Goal: Information Seeking & Learning: Find specific fact

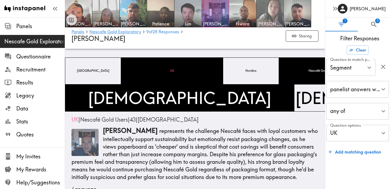
scroll to position [652, 0]
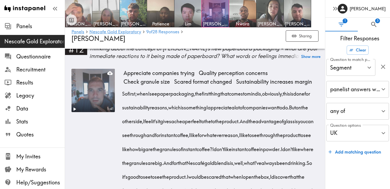
click at [79, 8] on img at bounding box center [78, 13] width 28 height 28
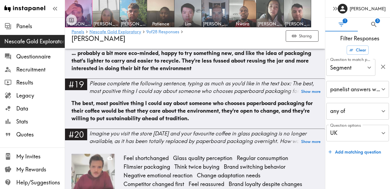
scroll to position [1506, 0]
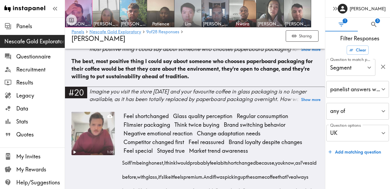
click at [184, 16] on img at bounding box center [188, 13] width 28 height 28
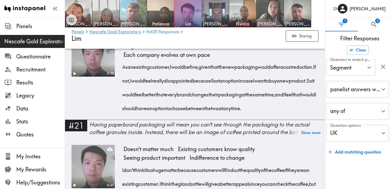
scroll to position [1102, 0]
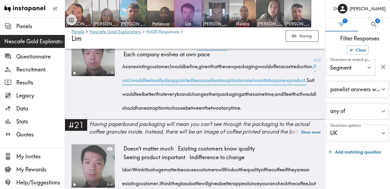
click at [220, 50] on span "Want choice" at bounding box center [212, 45] width 35 height 9
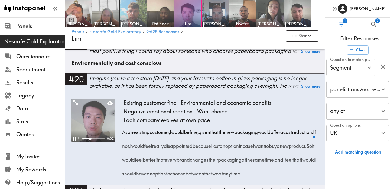
click at [138, 15] on img at bounding box center [133, 13] width 28 height 28
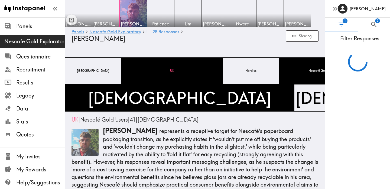
scroll to position [1369, 0]
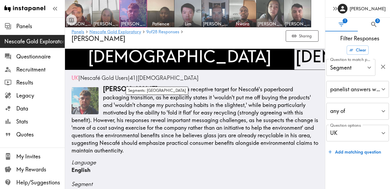
scroll to position [44, 0]
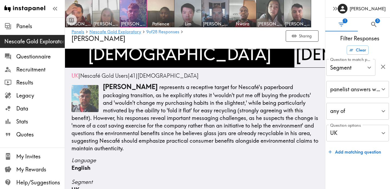
click at [104, 14] on img at bounding box center [106, 13] width 28 height 28
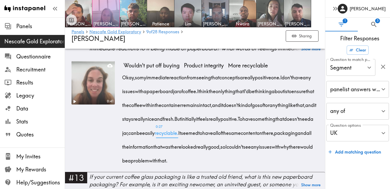
scroll to position [646, 0]
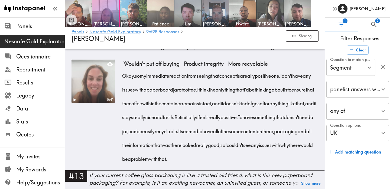
click at [157, 16] on img at bounding box center [161, 13] width 28 height 28
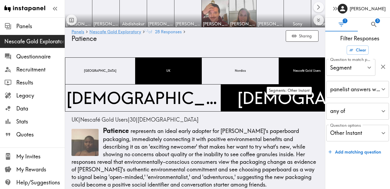
click at [335, 67] on div "Other Instant" at bounding box center [386, 70] width 102 height 27
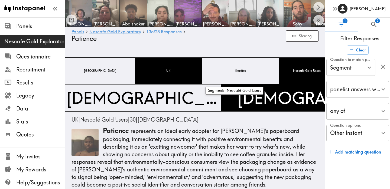
click at [292, 72] on span "Nescafé Gold Users" at bounding box center [307, 71] width 30 height 7
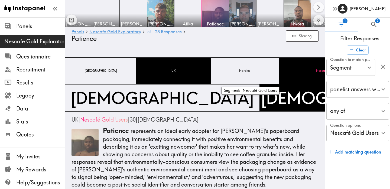
click at [279, 74] on div "Nescafé Gold Users" at bounding box center [330, 70] width 102 height 27
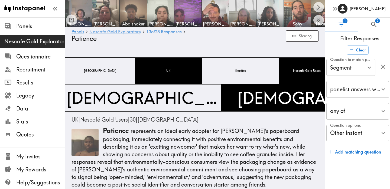
click at [105, 33] on link "Nescafe Gold Exploratory" at bounding box center [115, 32] width 52 height 5
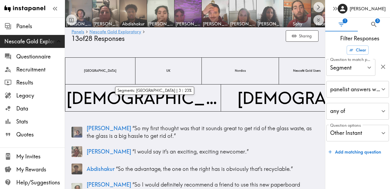
click at [147, 71] on div "UK" at bounding box center [168, 70] width 66 height 27
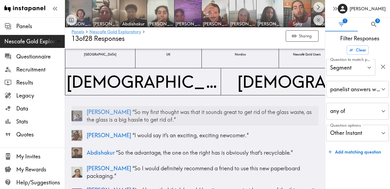
click at [153, 114] on p "Jonas “ So my first thought was that it sounds great to get rid of the glass wa…" at bounding box center [203, 115] width 232 height 15
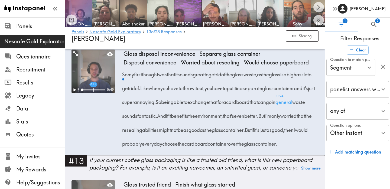
scroll to position [609, 0]
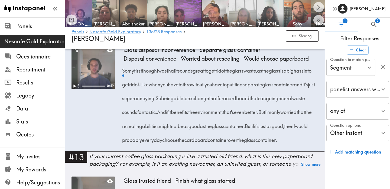
click at [248, 11] on img at bounding box center [243, 13] width 28 height 28
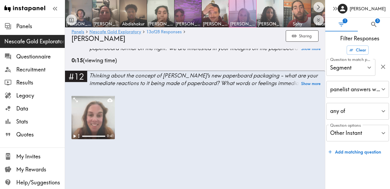
scroll to position [633, 0]
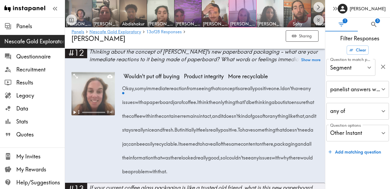
click at [273, 19] on img at bounding box center [270, 13] width 28 height 28
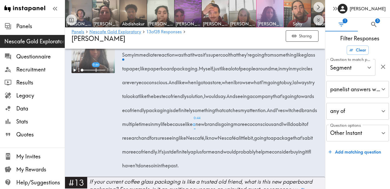
scroll to position [649, 0]
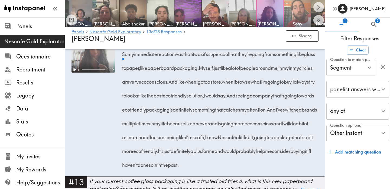
click at [304, 12] on img at bounding box center [297, 13] width 28 height 28
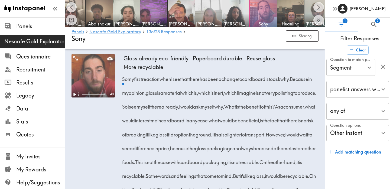
scroll to position [0, 35]
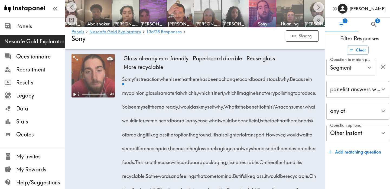
click at [287, 14] on img at bounding box center [290, 13] width 28 height 28
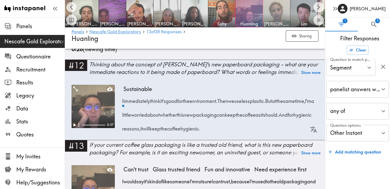
scroll to position [0, 85]
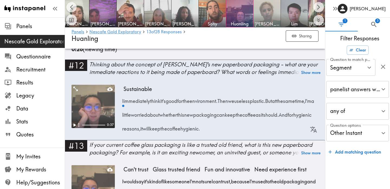
click at [270, 15] on img at bounding box center [267, 13] width 28 height 28
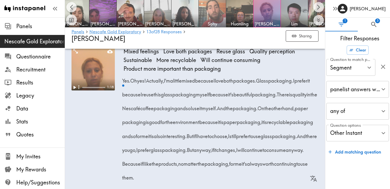
scroll to position [0, 96]
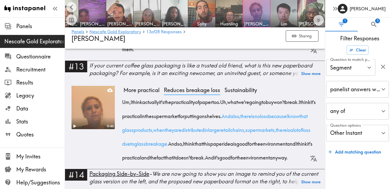
scroll to position [802, 0]
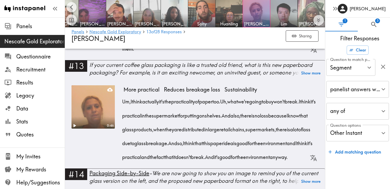
click at [311, 8] on img at bounding box center [311, 13] width 28 height 28
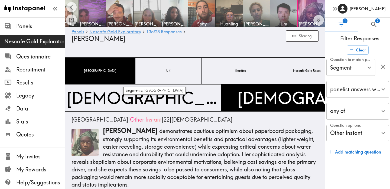
click at [145, 74] on div "UK" at bounding box center [168, 70] width 66 height 27
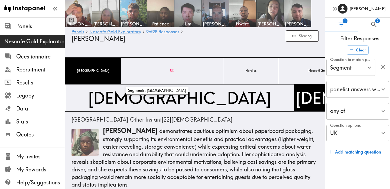
click at [136, 72] on div "UK" at bounding box center [172, 70] width 102 height 27
click at [83, 72] on span "[GEOGRAPHIC_DATA]" at bounding box center [93, 71] width 35 height 7
click at [169, 69] on span "UK" at bounding box center [172, 71] width 6 height 7
click at [169, 70] on span "UK" at bounding box center [172, 71] width 6 height 7
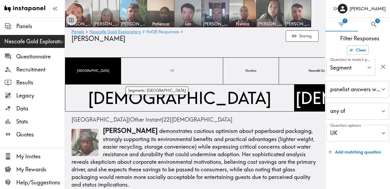
click at [169, 70] on span "UK" at bounding box center [172, 71] width 6 height 7
click at [115, 31] on link "Nescafe Gold Exploratory" at bounding box center [115, 32] width 52 height 5
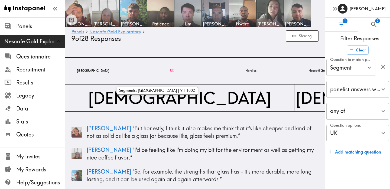
click at [147, 67] on div "UK" at bounding box center [172, 70] width 102 height 27
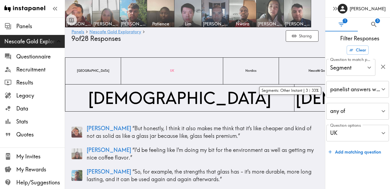
drag, startPoint x: 255, startPoint y: 74, endPoint x: 304, endPoint y: 72, distance: 49.1
click at [304, 72] on div "France UK Nordics Nescafé Gold Users Other Instant" at bounding box center [251, 70] width 372 height 27
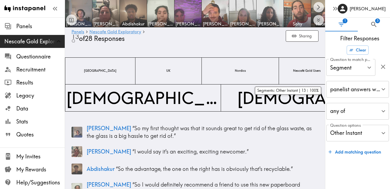
click at [335, 72] on div "Other Instant" at bounding box center [386, 70] width 102 height 27
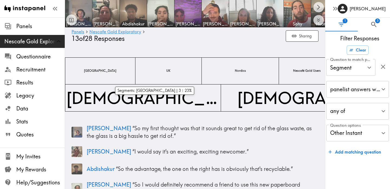
click at [165, 71] on span "UK" at bounding box center [168, 71] width 6 height 7
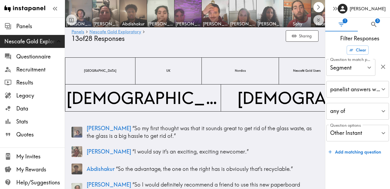
click at [319, 8] on icon "Scroll right" at bounding box center [319, 7] width 6 height 6
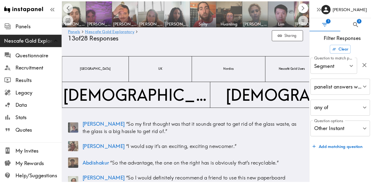
scroll to position [0, 96]
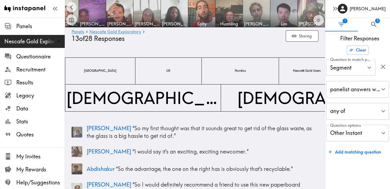
click at [319, 8] on img at bounding box center [311, 13] width 27 height 27
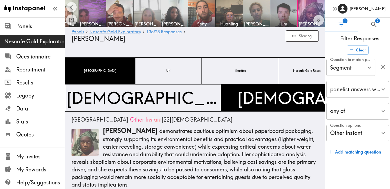
click at [147, 16] on img at bounding box center [147, 13] width 28 height 28
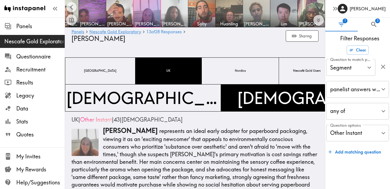
click at [174, 17] on img at bounding box center [174, 13] width 28 height 28
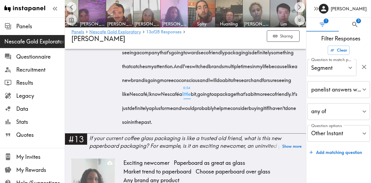
scroll to position [726, 0]
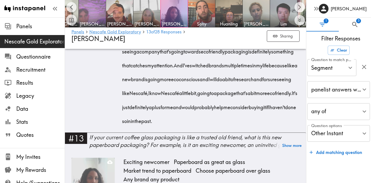
click at [90, 12] on img at bounding box center [92, 13] width 28 height 28
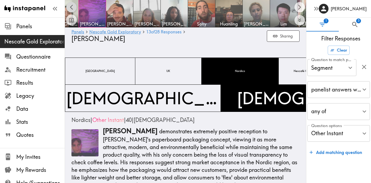
click at [72, 7] on icon "Scroll left" at bounding box center [72, 7] width 6 height 6
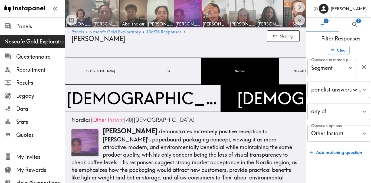
click at [93, 13] on img at bounding box center [106, 13] width 28 height 28
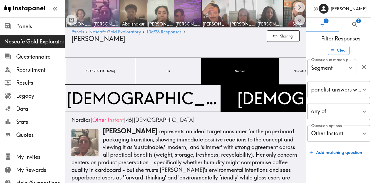
click at [80, 14] on img at bounding box center [78, 13] width 28 height 28
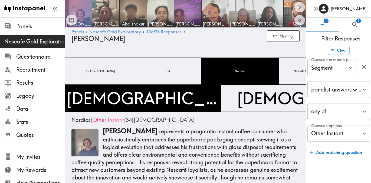
click at [83, 10] on div at bounding box center [78, 13] width 27 height 27
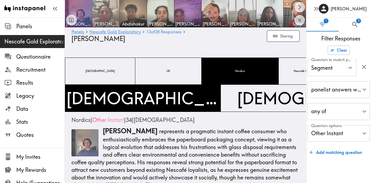
click at [102, 13] on img at bounding box center [106, 13] width 28 height 28
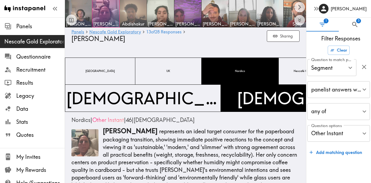
click at [146, 14] on img at bounding box center [133, 13] width 28 height 28
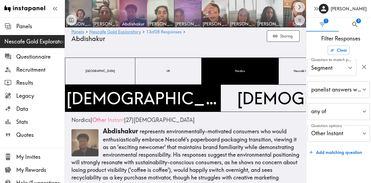
click at [201, 15] on img at bounding box center [188, 13] width 28 height 28
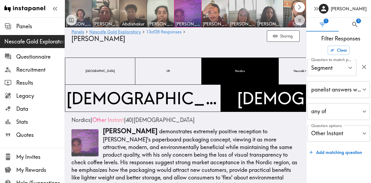
click at [300, 5] on icon "Scroll right" at bounding box center [300, 7] width 6 height 6
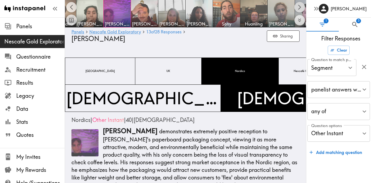
click at [300, 5] on icon "Scroll right" at bounding box center [300, 7] width 6 height 6
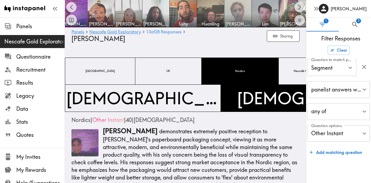
scroll to position [0, 114]
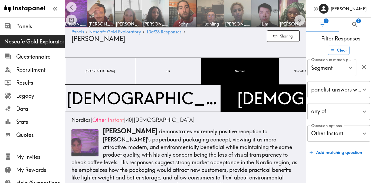
click at [212, 10] on img at bounding box center [210, 13] width 28 height 28
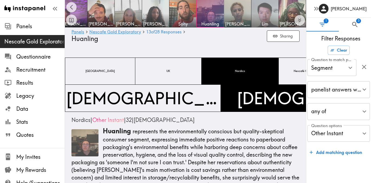
click at [256, 14] on img at bounding box center [265, 13] width 28 height 28
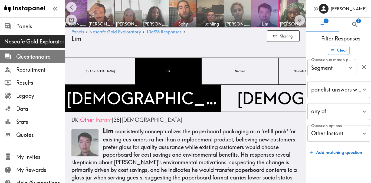
click at [31, 56] on span "Questionnaire" at bounding box center [40, 57] width 48 height 8
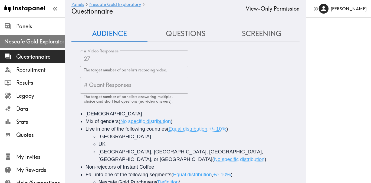
click at [29, 46] on span "Nescafe Gold Exploratory" at bounding box center [34, 42] width 60 height 10
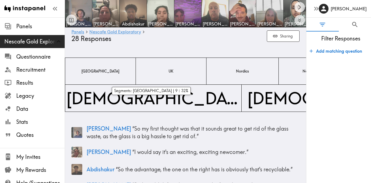
click at [145, 70] on div "UK" at bounding box center [171, 70] width 71 height 27
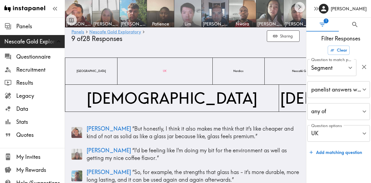
click at [196, 17] on img at bounding box center [188, 13] width 28 height 28
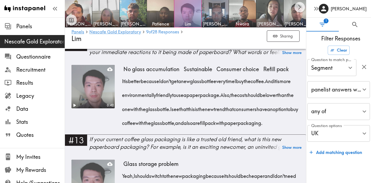
scroll to position [601, 0]
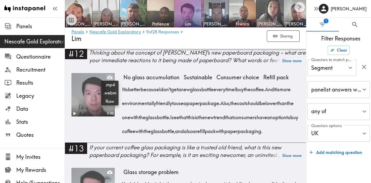
click at [111, 77] on icon at bounding box center [109, 77] width 5 height 4
click at [195, 40] on h4 "Lim" at bounding box center [167, 39] width 191 height 8
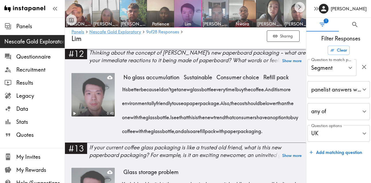
click at [222, 17] on img at bounding box center [215, 13] width 28 height 28
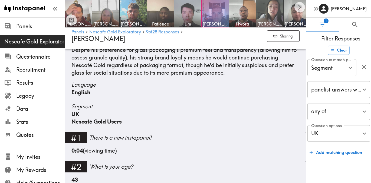
scroll to position [139, 0]
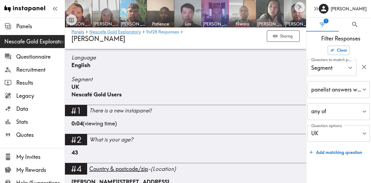
click at [245, 17] on img at bounding box center [243, 13] width 28 height 28
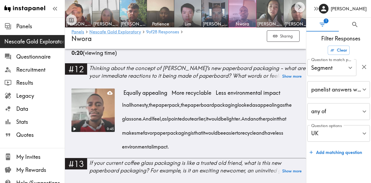
scroll to position [636, 0]
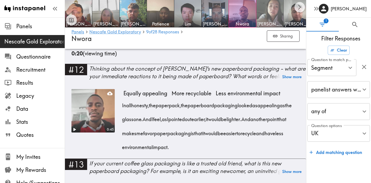
click at [270, 13] on img at bounding box center [270, 13] width 28 height 28
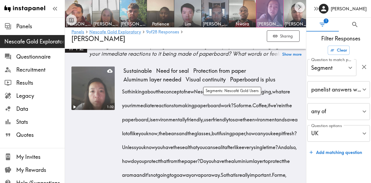
scroll to position [724, 0]
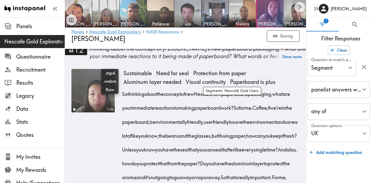
click at [110, 70] on icon at bounding box center [109, 72] width 5 height 5
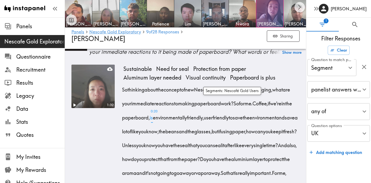
scroll to position [732, 0]
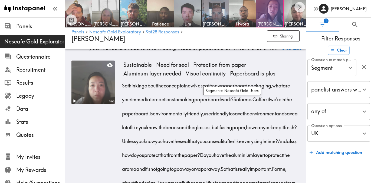
drag, startPoint x: 140, startPoint y: 106, endPoint x: 182, endPoint y: 121, distance: 44.1
click at [182, 122] on span "Coffee, if we're in the paperboard, is environmentally friendly, user friendly …" at bounding box center [212, 113] width 176 height 34
drag, startPoint x: 286, startPoint y: 119, endPoint x: 261, endPoint y: 169, distance: 56.0
click at [261, 169] on div "So thinking about the concept of new Nescafé new paperboard packaging, what are…" at bounding box center [212, 153] width 176 height 153
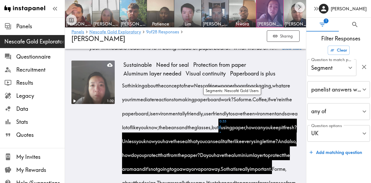
copy div "if using paper, how can you keep it fresh? Unless you know you have the seal th…"
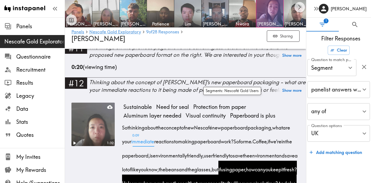
scroll to position [691, 0]
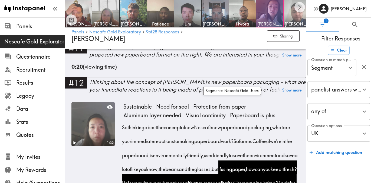
click at [294, 19] on img at bounding box center [297, 13] width 28 height 28
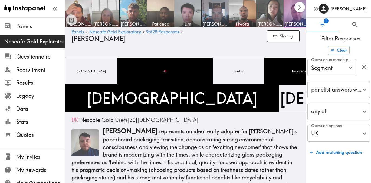
click at [301, 7] on icon "Scroll right" at bounding box center [300, 7] width 6 height 6
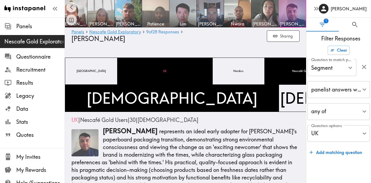
click at [159, 20] on img at bounding box center [156, 13] width 28 height 28
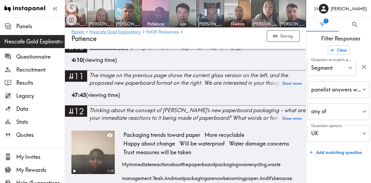
scroll to position [726, 0]
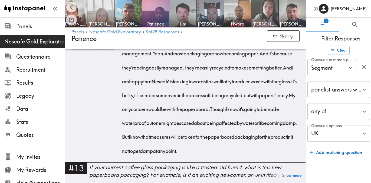
click at [108, 12] on img at bounding box center [101, 13] width 28 height 28
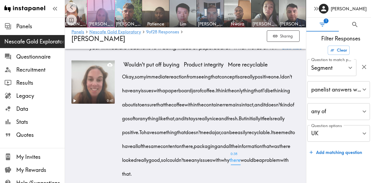
scroll to position [656, 0]
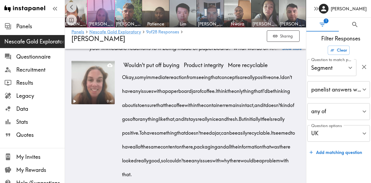
click at [69, 6] on icon "Scroll left" at bounding box center [72, 7] width 6 height 6
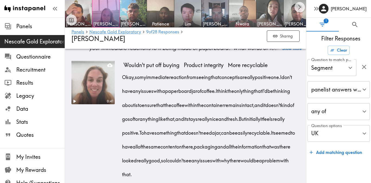
click at [235, 13] on img at bounding box center [243, 13] width 28 height 28
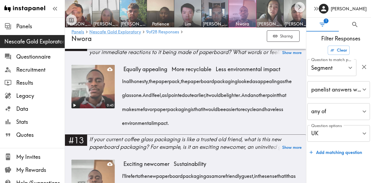
scroll to position [660, 0]
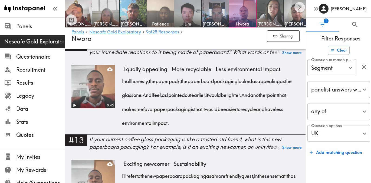
click at [159, 21] on span "Patience" at bounding box center [160, 24] width 25 height 6
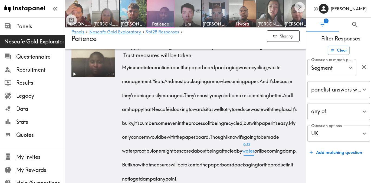
scroll to position [698, 0]
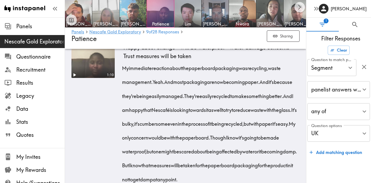
click at [109, 19] on img at bounding box center [106, 13] width 28 height 28
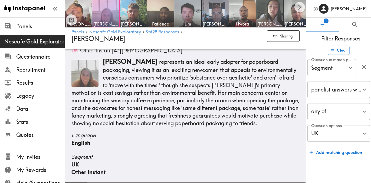
scroll to position [71, 0]
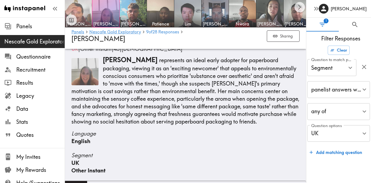
click at [80, 13] on img at bounding box center [78, 13] width 28 height 28
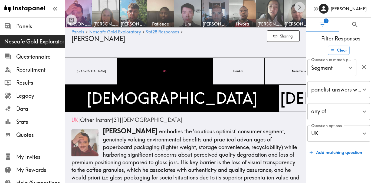
click at [300, 7] on icon "Scroll right" at bounding box center [300, 7] width 6 height 6
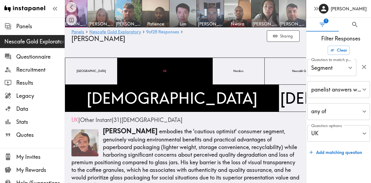
click at [300, 7] on img at bounding box center [292, 13] width 27 height 27
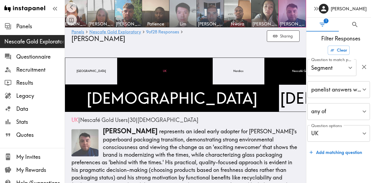
click at [189, 16] on img at bounding box center [183, 13] width 28 height 28
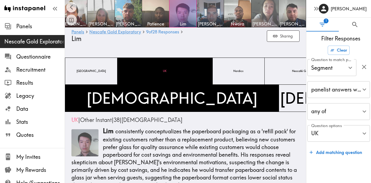
click at [264, 16] on img at bounding box center [265, 13] width 28 height 28
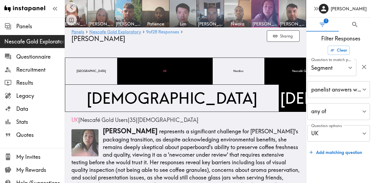
click at [244, 19] on img at bounding box center [238, 13] width 28 height 28
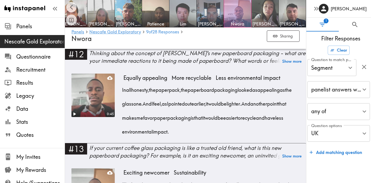
scroll to position [646, 0]
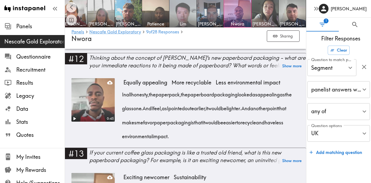
click at [187, 20] on img at bounding box center [183, 13] width 28 height 28
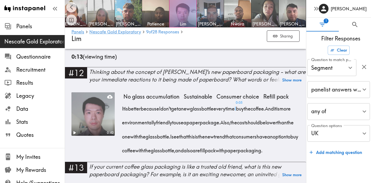
scroll to position [583, 0]
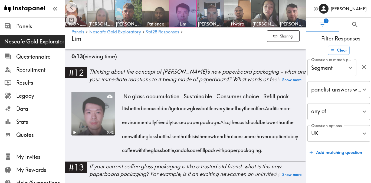
click at [102, 9] on img at bounding box center [101, 13] width 28 height 28
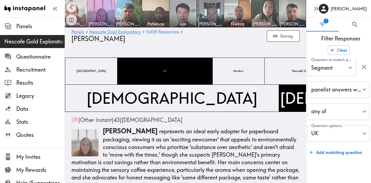
click at [82, 12] on img at bounding box center [74, 13] width 28 height 28
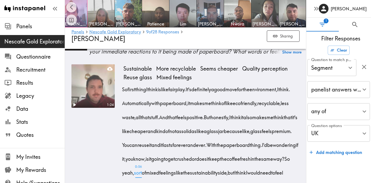
scroll to position [667, 0]
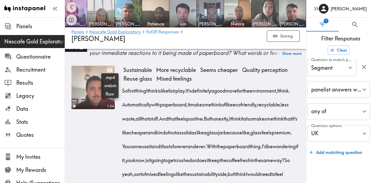
click at [109, 69] on icon at bounding box center [109, 69] width 5 height 5
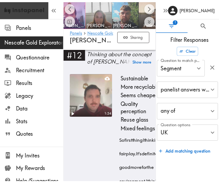
scroll to position [836, 0]
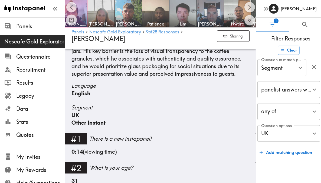
scroll to position [0, 0]
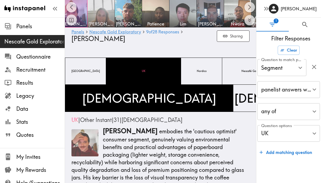
click at [103, 9] on img at bounding box center [101, 13] width 28 height 28
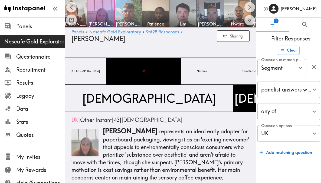
click at [138, 13] on img at bounding box center [128, 13] width 28 height 28
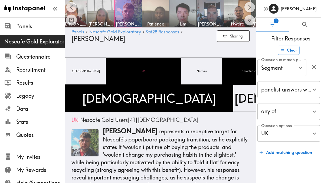
click at [146, 21] on span "Patience" at bounding box center [155, 24] width 25 height 6
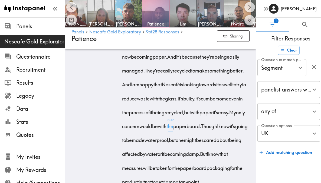
scroll to position [778, 0]
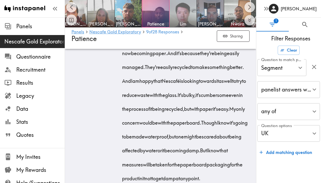
click at [185, 18] on img at bounding box center [183, 13] width 28 height 28
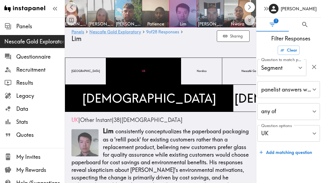
click at [247, 8] on icon "Scroll right" at bounding box center [250, 7] width 6 height 6
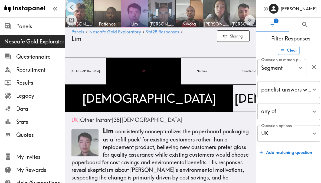
scroll to position [0, 55]
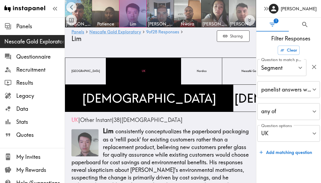
click at [236, 11] on img at bounding box center [242, 13] width 28 height 28
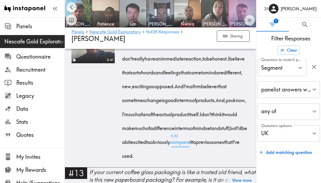
scroll to position [743, 0]
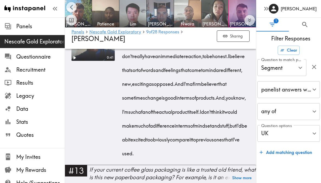
click at [190, 12] on img at bounding box center [188, 13] width 28 height 28
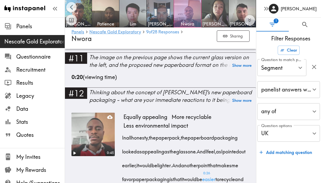
scroll to position [641, 0]
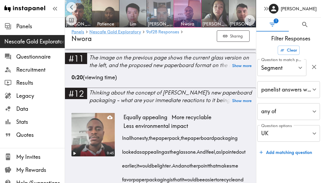
click at [159, 14] on img at bounding box center [160, 13] width 28 height 28
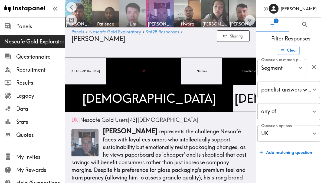
click at [137, 24] on span "Lim" at bounding box center [133, 24] width 25 height 6
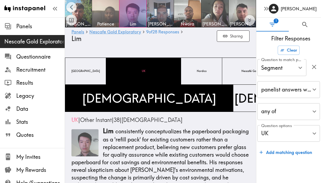
click at [109, 16] on img at bounding box center [106, 13] width 28 height 28
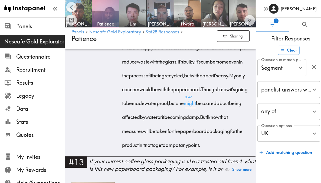
scroll to position [816, 0]
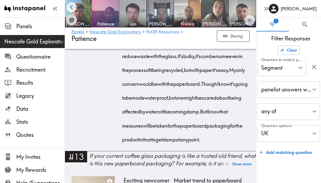
click at [73, 20] on icon "Toggle between responses and questions" at bounding box center [72, 20] width 6 height 6
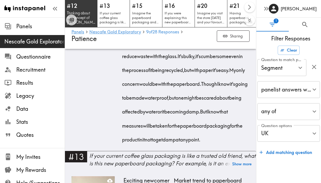
click at [89, 10] on div "#12 Thinking about the concept of Nescafé's new paperboard packaging - what are…" at bounding box center [81, 14] width 33 height 28
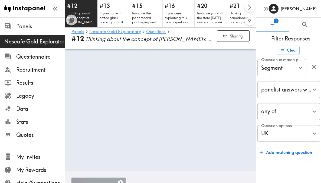
scroll to position [750, 0]
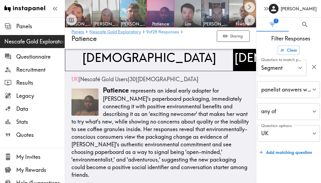
scroll to position [47, 0]
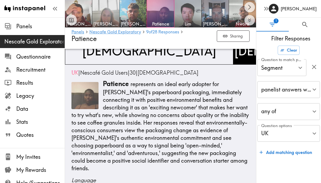
click at [108, 13] on img at bounding box center [106, 13] width 28 height 28
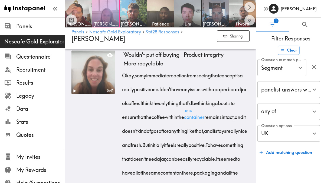
scroll to position [696, 0]
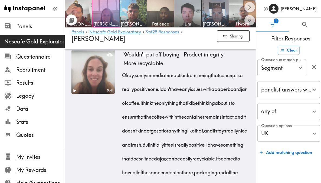
click at [73, 19] on icon "Toggle between responses and questions" at bounding box center [72, 20] width 4 height 4
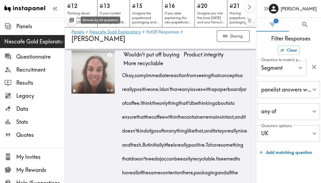
click at [73, 20] on icon "Toggle between responses and questions" at bounding box center [72, 20] width 4 height 4
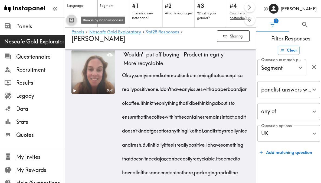
click at [73, 21] on icon "Toggle between responses and questions" at bounding box center [72, 20] width 6 height 6
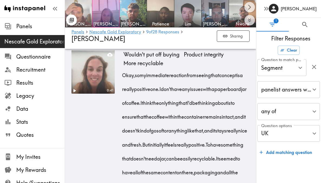
click at [78, 3] on img at bounding box center [78, 13] width 28 height 28
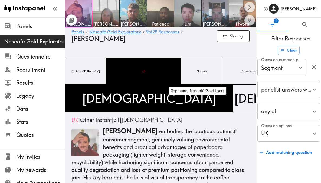
click at [222, 78] on div "Nescafé Gold Users" at bounding box center [254, 70] width 64 height 27
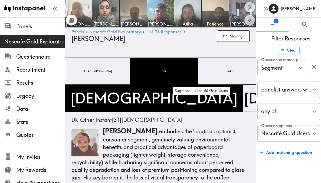
click at [261, 66] on div "Nescafé Gold Users" at bounding box center [307, 70] width 93 height 27
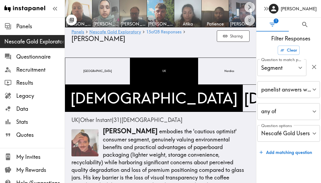
click at [109, 13] on img at bounding box center [106, 13] width 28 height 28
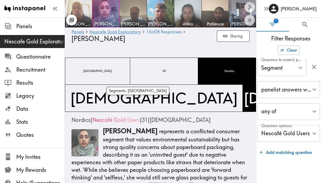
click at [130, 72] on div "UK" at bounding box center [164, 70] width 68 height 27
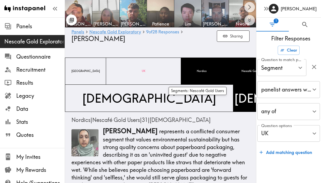
click at [222, 66] on div "Nescafé Gold Users" at bounding box center [254, 70] width 64 height 27
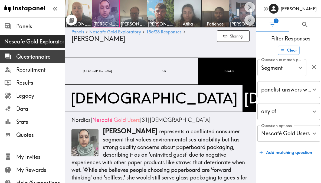
click at [30, 57] on span "Questionnaire" at bounding box center [40, 57] width 48 height 8
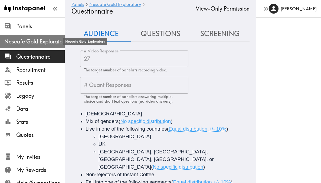
click at [28, 43] on span "Nescafe Gold Exploratory" at bounding box center [34, 42] width 60 height 8
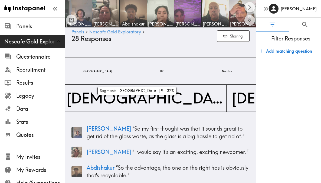
click at [130, 73] on div "UK" at bounding box center [162, 70] width 65 height 27
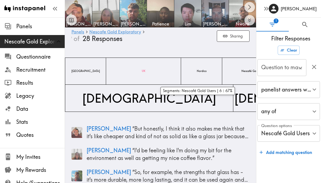
type input "Segment"
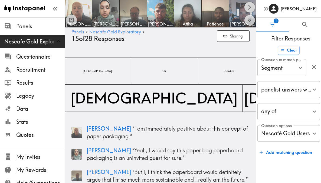
click at [250, 6] on icon "Scroll right" at bounding box center [250, 7] width 6 height 6
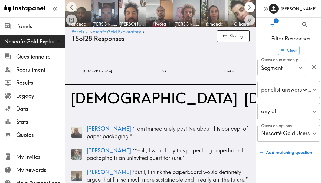
scroll to position [0, 186]
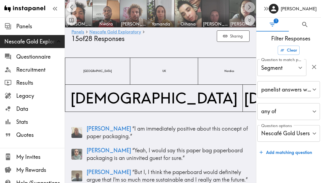
click at [250, 6] on icon "Scroll right" at bounding box center [249, 7] width 3 height 5
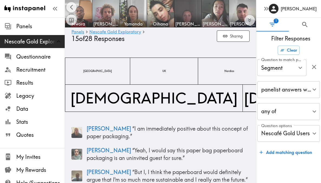
scroll to position [0, 219]
click at [250, 6] on img at bounding box center [242, 13] width 27 height 27
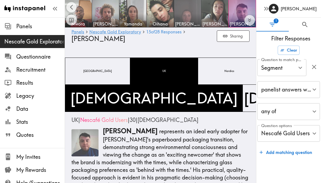
click at [187, 13] on img at bounding box center [188, 13] width 28 height 28
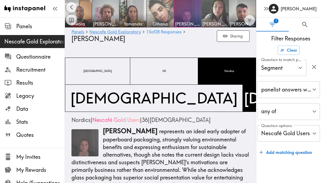
click at [158, 14] on img at bounding box center [160, 13] width 28 height 28
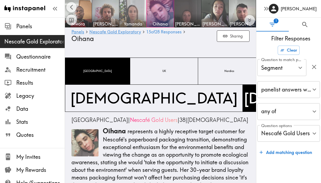
click at [129, 14] on img at bounding box center [133, 13] width 28 height 28
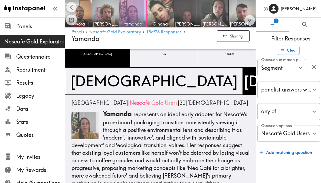
scroll to position [24, 0]
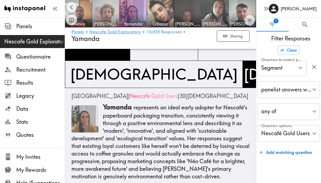
click at [111, 13] on img at bounding box center [106, 13] width 28 height 28
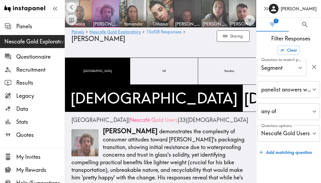
click at [87, 14] on img at bounding box center [78, 13] width 28 height 28
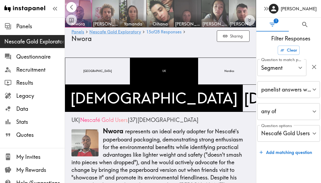
click at [69, 9] on icon "Scroll left" at bounding box center [72, 7] width 6 height 6
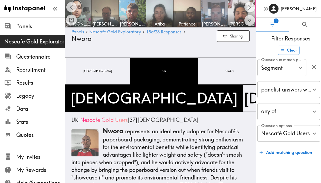
scroll to position [0, 28]
click at [70, 7] on icon "Scroll left" at bounding box center [72, 7] width 6 height 6
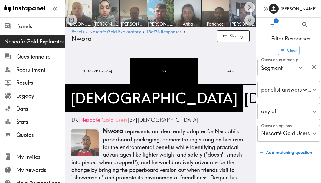
scroll to position [0, 0]
click at [70, 7] on div at bounding box center [71, 14] width 11 height 24
click at [86, 14] on img at bounding box center [78, 13] width 28 height 28
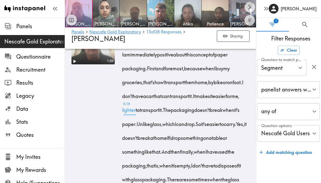
scroll to position [749, 0]
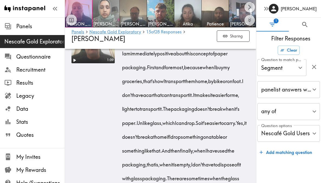
click at [110, 13] on img at bounding box center [106, 13] width 28 height 28
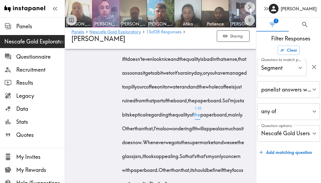
scroll to position [892, 0]
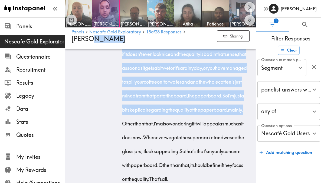
drag, startPoint x: 167, startPoint y: 152, endPoint x: 163, endPoint y: 41, distance: 110.3
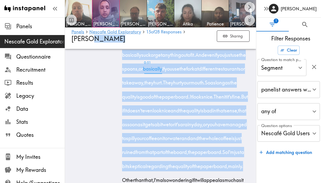
scroll to position [831, 0]
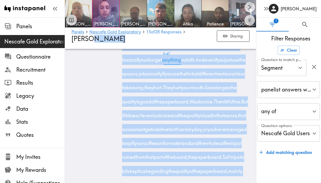
copy main "Sharing France UK Nordics Nescafé Gold Users Other Instant Male Female Nordics …"
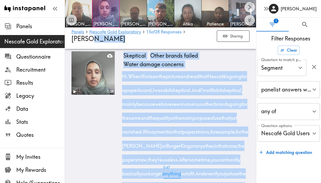
scroll to position [715, 0]
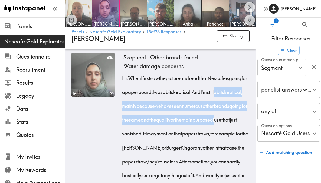
drag, startPoint x: 122, startPoint y: 106, endPoint x: 157, endPoint y: 127, distance: 40.6
click at [157, 127] on span "And I'm still a bit skeptical, mainly because we have seen numerous other brand…" at bounding box center [186, 112] width 125 height 48
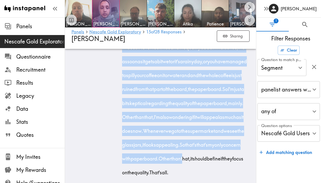
scroll to position [931, 0]
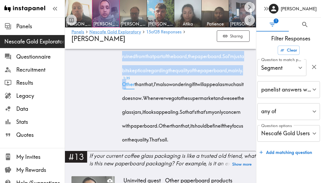
drag, startPoint x: 120, startPoint y: 127, endPoint x: 169, endPoint y: 115, distance: 49.9
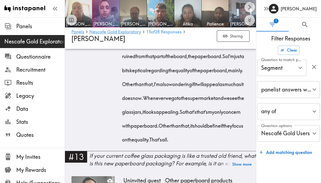
drag, startPoint x: 167, startPoint y: 111, endPoint x: 153, endPoint y: 60, distance: 52.5
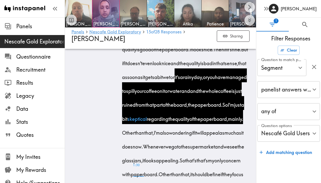
scroll to position [876, 0]
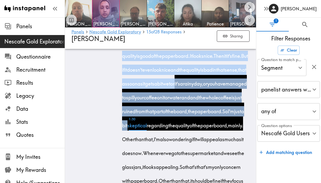
drag, startPoint x: 120, startPoint y: 70, endPoint x: 161, endPoint y: 147, distance: 87.5
click at [161, 147] on div "1:58 Skeptical Other brands failed Water damage concerns Hi. When I first saw t…" at bounding box center [161, 49] width 178 height 314
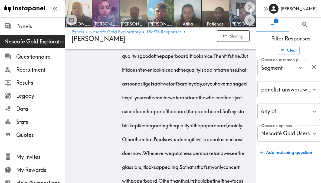
drag, startPoint x: 130, startPoint y: 69, endPoint x: 167, endPoint y: 166, distance: 103.9
click at [167, 166] on div "Hi. When I first saw the picture and read that Nescafé is going for a paperboar…" at bounding box center [187, 53] width 126 height 291
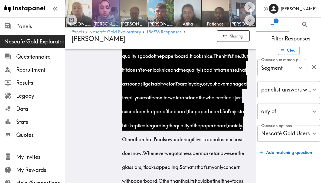
copy div "as long as the quality is good of the paperboard. It looks nice. Then it it's f…"
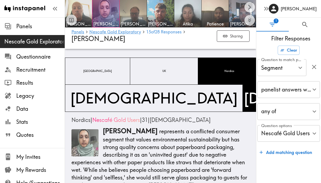
scroll to position [14, 0]
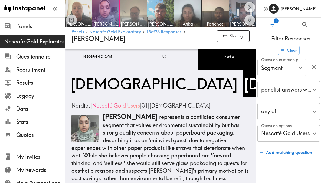
click at [132, 18] on img at bounding box center [133, 13] width 28 height 28
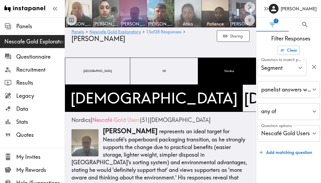
click at [194, 16] on img at bounding box center [188, 13] width 28 height 28
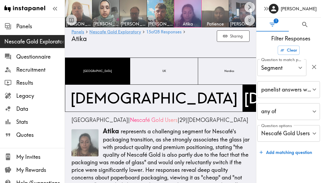
click at [209, 21] on span "Patience" at bounding box center [215, 24] width 25 height 6
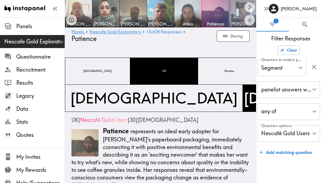
click at [236, 18] on img at bounding box center [243, 13] width 28 height 28
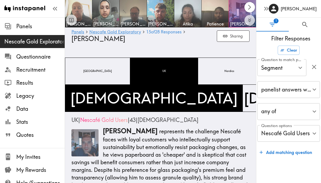
click at [247, 9] on icon "Scroll right" at bounding box center [250, 7] width 6 height 6
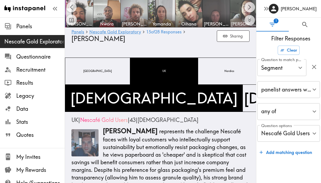
scroll to position [0, 191]
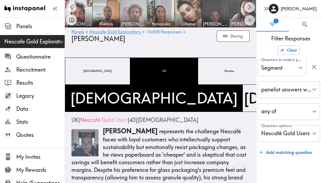
click at [136, 20] on img at bounding box center [133, 13] width 28 height 28
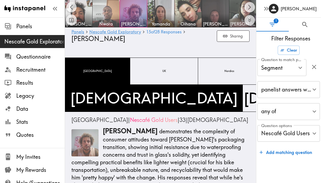
click at [108, 18] on img at bounding box center [106, 13] width 28 height 28
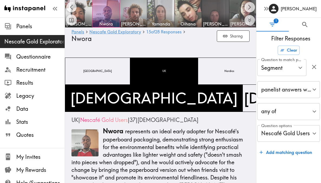
click at [172, 12] on img at bounding box center [161, 13] width 28 height 28
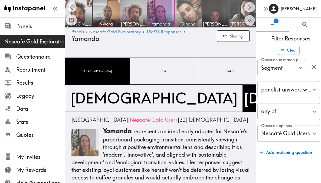
click at [199, 12] on img at bounding box center [188, 13] width 28 height 28
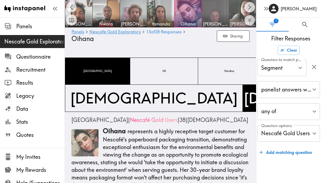
click at [226, 9] on img at bounding box center [216, 13] width 28 height 28
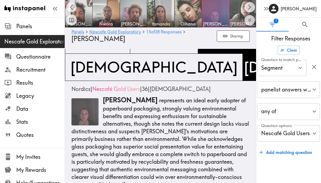
scroll to position [35, 0]
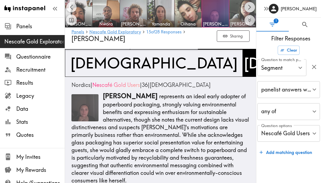
click at [248, 7] on icon "Scroll right" at bounding box center [250, 7] width 6 height 6
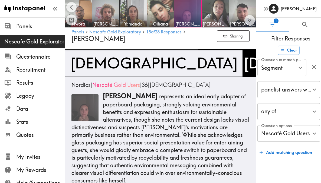
scroll to position [0, 219]
click at [248, 7] on img at bounding box center [242, 13] width 28 height 28
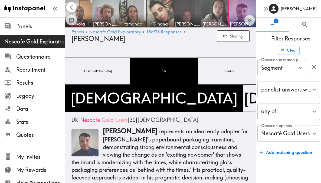
click at [73, 9] on icon "Scroll left" at bounding box center [72, 7] width 6 height 6
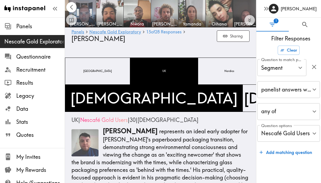
click at [73, 9] on icon "Scroll left" at bounding box center [72, 7] width 6 height 6
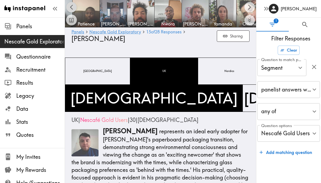
scroll to position [0, 16]
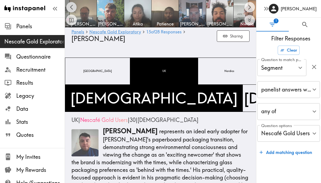
click at [73, 9] on icon "Scroll left" at bounding box center [72, 7] width 6 height 6
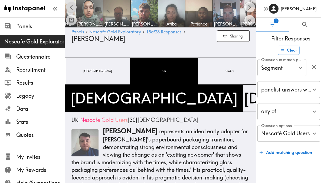
click at [73, 9] on icon "Scroll left" at bounding box center [72, 7] width 6 height 6
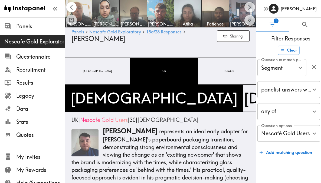
click at [73, 9] on div at bounding box center [71, 14] width 11 height 24
click at [82, 10] on img at bounding box center [78, 13] width 28 height 28
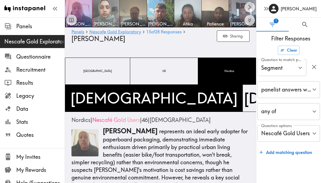
click at [101, 11] on img at bounding box center [106, 13] width 28 height 28
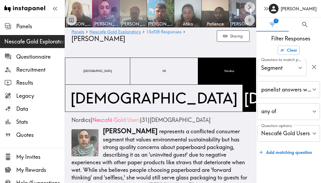
click at [140, 12] on img at bounding box center [133, 13] width 28 height 28
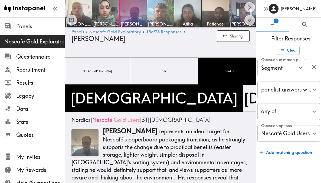
click at [156, 13] on img at bounding box center [161, 13] width 28 height 28
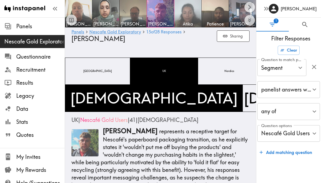
click at [188, 12] on img at bounding box center [188, 13] width 28 height 28
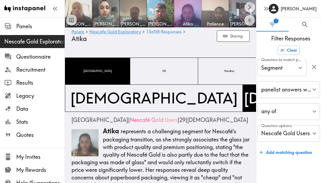
click at [216, 13] on img at bounding box center [215, 13] width 28 height 28
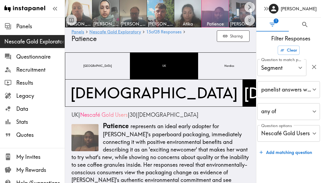
scroll to position [5, 0]
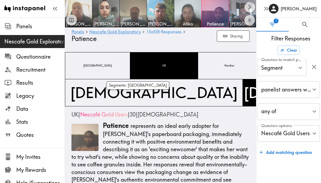
click at [161, 67] on span "UK" at bounding box center [164, 66] width 6 height 6
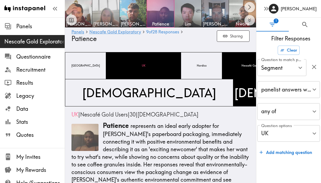
click at [109, 25] on span "[PERSON_NAME]" at bounding box center [105, 24] width 25 height 6
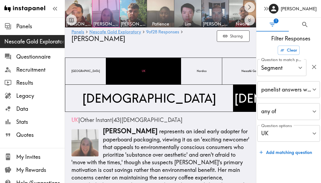
click at [152, 26] on span "Patience" at bounding box center [160, 24] width 25 height 6
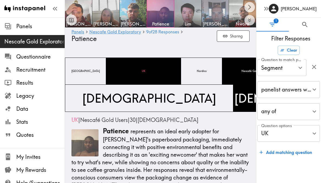
click at [203, 11] on img at bounding box center [215, 13] width 28 height 28
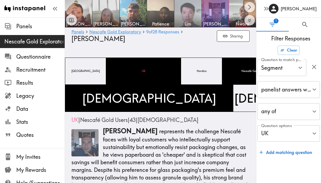
click at [180, 11] on img at bounding box center [188, 13] width 28 height 28
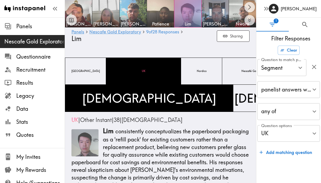
scroll to position [11, 0]
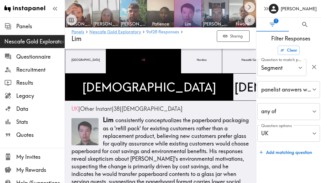
click at [76, 5] on div at bounding box center [71, 14] width 11 height 24
click at [87, 14] on img at bounding box center [78, 13] width 28 height 28
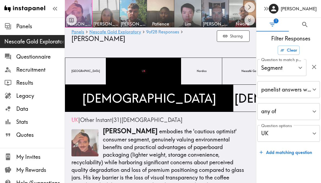
click at [86, 14] on div at bounding box center [78, 13] width 27 height 27
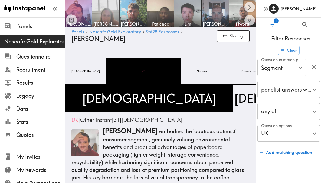
click at [112, 14] on img at bounding box center [106, 13] width 28 height 28
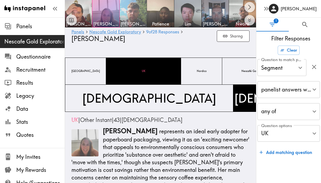
click at [132, 15] on img at bounding box center [133, 13] width 28 height 28
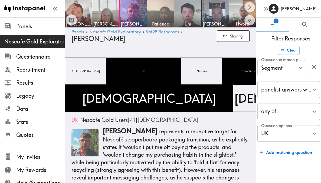
click at [158, 9] on img at bounding box center [161, 13] width 28 height 28
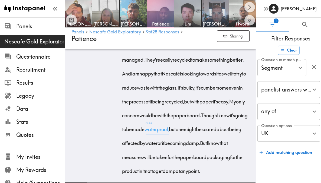
scroll to position [787, 0]
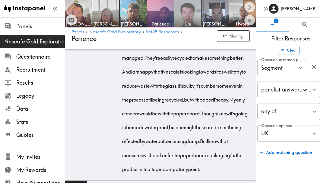
click at [190, 18] on img at bounding box center [188, 13] width 28 height 28
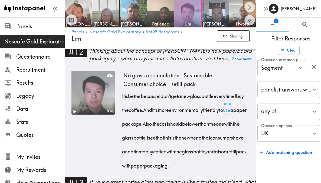
scroll to position [635, 0]
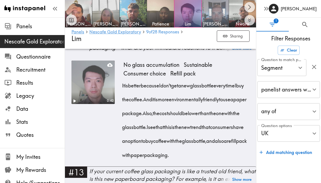
click at [219, 15] on img at bounding box center [215, 13] width 28 height 28
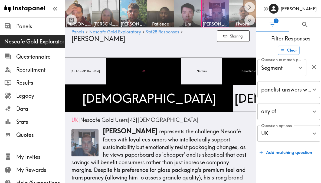
click at [237, 21] on span "Nwora" at bounding box center [242, 24] width 25 height 6
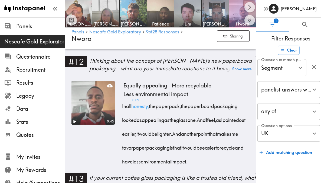
scroll to position [672, 0]
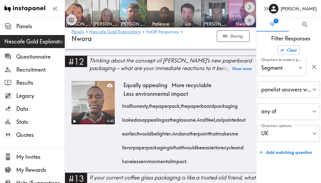
click at [247, 4] on button "Scroll right" at bounding box center [250, 7] width 11 height 11
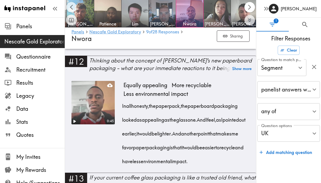
scroll to position [0, 55]
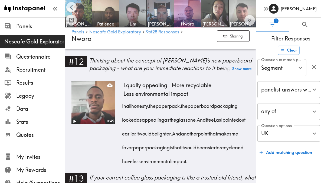
click at [241, 11] on img at bounding box center [242, 13] width 28 height 28
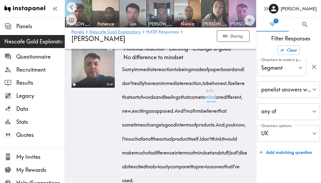
scroll to position [717, 0]
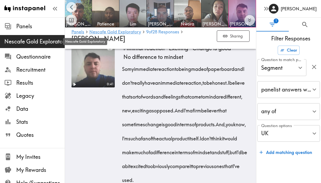
click at [38, 44] on span "Nescafe Gold Exploratory" at bounding box center [34, 42] width 60 height 8
click at [31, 43] on span "Nescafe Gold Exploratory" at bounding box center [34, 42] width 60 height 8
click at [70, 9] on icon "Scroll left" at bounding box center [72, 7] width 6 height 6
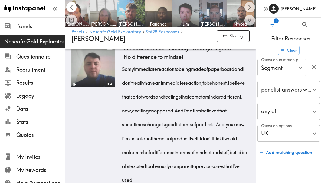
scroll to position [0, 0]
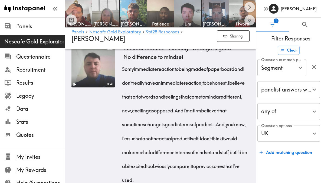
click at [70, 9] on div at bounding box center [71, 14] width 11 height 24
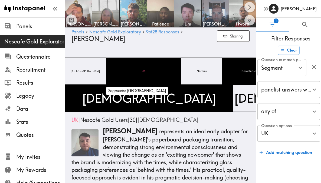
click at [132, 75] on div "UK" at bounding box center [143, 70] width 75 height 27
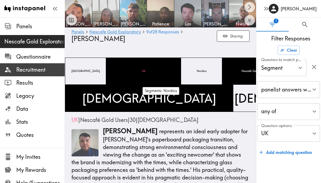
click at [21, 64] on div "Recruitment" at bounding box center [32, 70] width 65 height 14
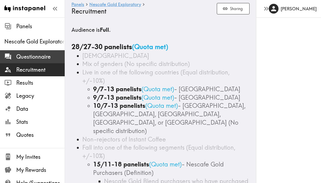
click at [25, 55] on span "Questionnaire" at bounding box center [40, 57] width 48 height 8
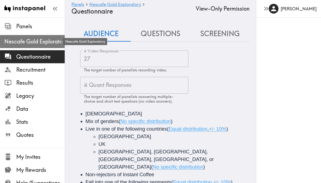
click at [26, 39] on span "Nescafe Gold Exploratory" at bounding box center [34, 42] width 60 height 8
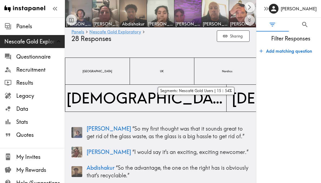
click at [261, 66] on div "Nescafé Gold Users" at bounding box center [298, 70] width 74 height 27
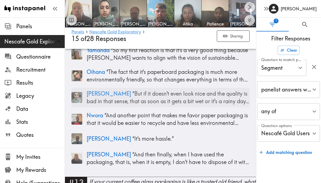
scroll to position [1226, 0]
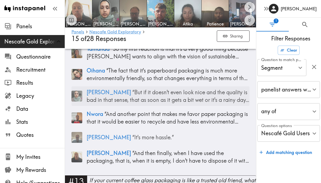
click at [117, 133] on p "Nils “ It's more hassle. ”" at bounding box center [168, 137] width 163 height 8
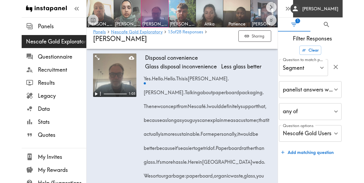
scroll to position [724, 0]
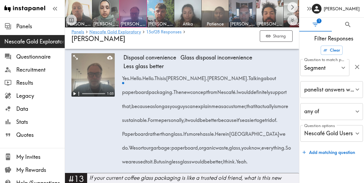
click at [214, 17] on img at bounding box center [215, 13] width 28 height 28
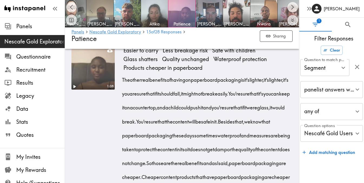
scroll to position [1266, 0]
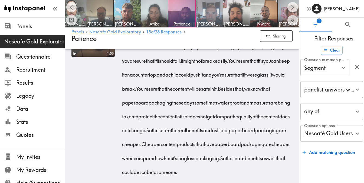
click at [212, 21] on span "[PERSON_NAME]" at bounding box center [209, 24] width 25 height 6
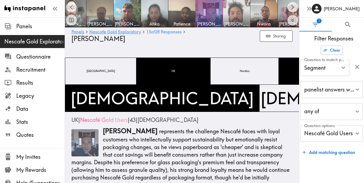
click at [236, 23] on span "David" at bounding box center [236, 24] width 25 height 6
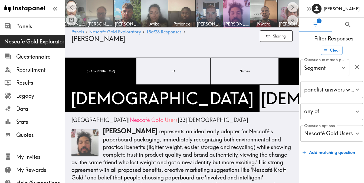
click at [100, 17] on img at bounding box center [100, 13] width 28 height 28
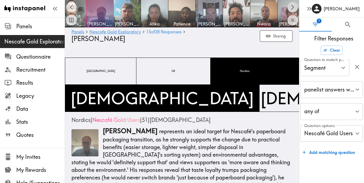
click at [292, 7] on icon "Scroll right" at bounding box center [293, 7] width 6 height 6
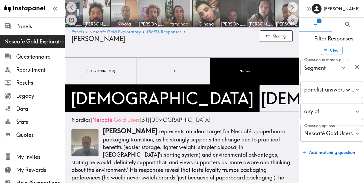
scroll to position [0, 176]
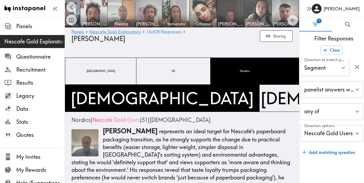
click at [121, 17] on img at bounding box center [121, 13] width 28 height 28
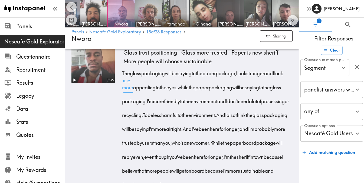
scroll to position [895, 0]
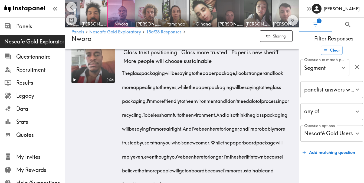
click at [278, 13] on img at bounding box center [285, 13] width 28 height 28
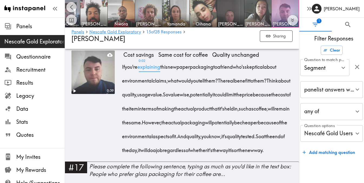
scroll to position [1168, 0]
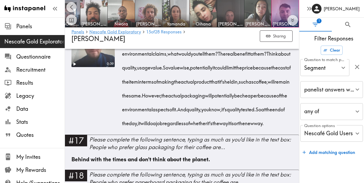
click at [76, 9] on div at bounding box center [71, 14] width 11 height 24
click at [75, 8] on button "Scroll left" at bounding box center [71, 7] width 11 height 11
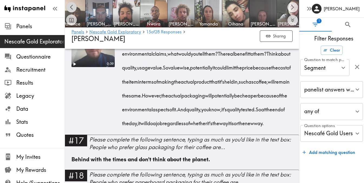
click at [75, 8] on button "Scroll left" at bounding box center [71, 7] width 11 height 11
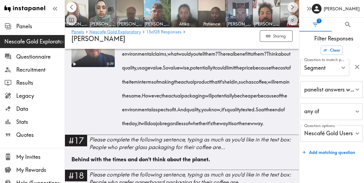
scroll to position [0, 0]
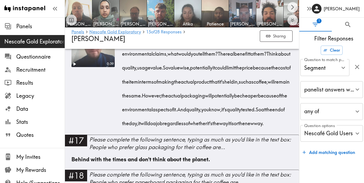
click at [75, 8] on div at bounding box center [71, 14] width 11 height 24
click at [184, 15] on img at bounding box center [188, 13] width 28 height 28
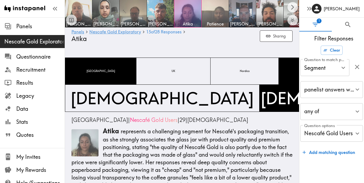
click at [217, 21] on span "Patience" at bounding box center [215, 24] width 25 height 6
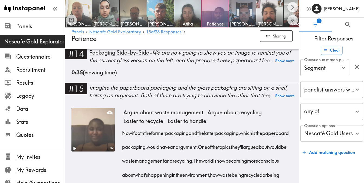
scroll to position [973, 0]
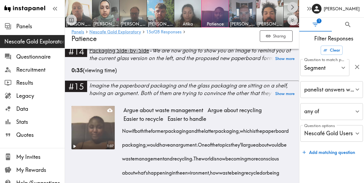
click at [293, 6] on icon "Scroll right" at bounding box center [293, 7] width 3 height 5
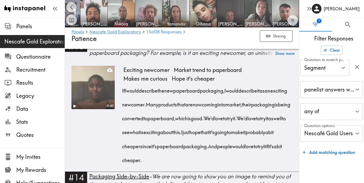
scroll to position [827, 0]
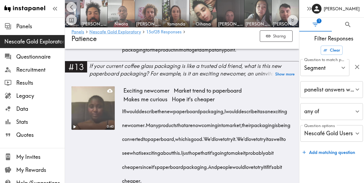
click at [123, 16] on img at bounding box center [121, 13] width 28 height 28
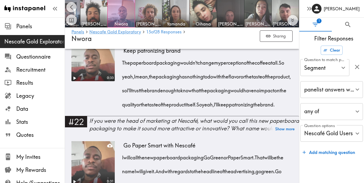
scroll to position [1432, 0]
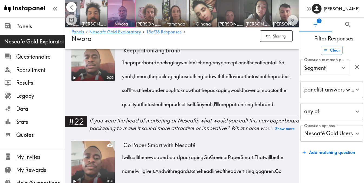
click at [73, 8] on icon "Scroll left" at bounding box center [72, 7] width 6 height 6
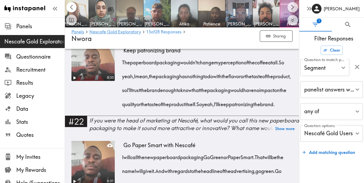
scroll to position [0, 0]
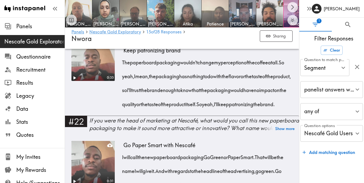
click at [221, 18] on img at bounding box center [215, 13] width 28 height 28
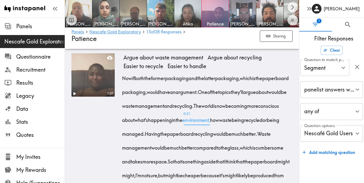
scroll to position [1027, 0]
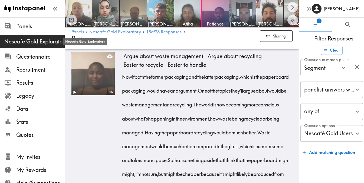
click at [41, 44] on span "Nescafe Gold Exploratory" at bounding box center [34, 42] width 60 height 8
click at [40, 43] on span "Nescafe Gold Exploratory" at bounding box center [34, 42] width 60 height 8
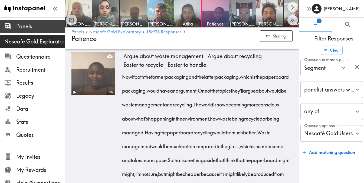
click at [30, 27] on span "Panels" at bounding box center [40, 26] width 48 height 8
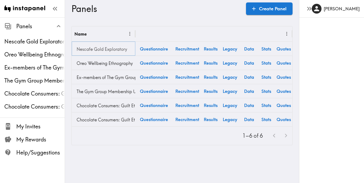
click at [121, 50] on link "Nescafe Gold Exploratory" at bounding box center [104, 49] width 58 height 11
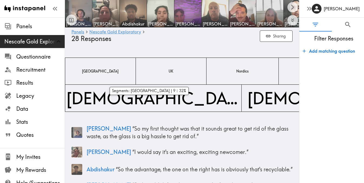
click at [136, 75] on div "UK" at bounding box center [171, 70] width 71 height 27
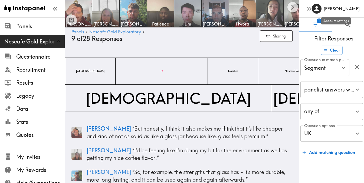
click at [321, 24] on div "Account settings" at bounding box center [336, 19] width 31 height 11
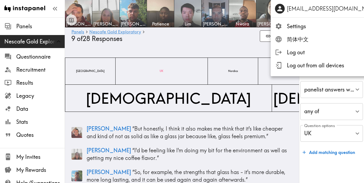
click at [239, 34] on div at bounding box center [182, 91] width 364 height 183
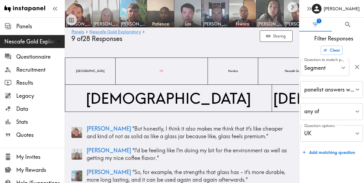
click at [103, 16] on img at bounding box center [106, 13] width 28 height 28
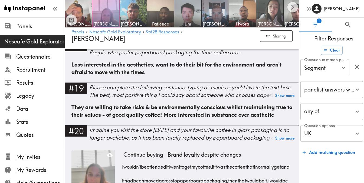
scroll to position [1452, 0]
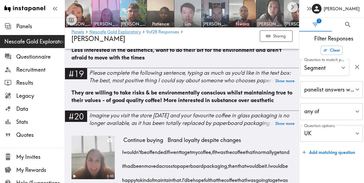
click at [193, 18] on img at bounding box center [188, 13] width 28 height 28
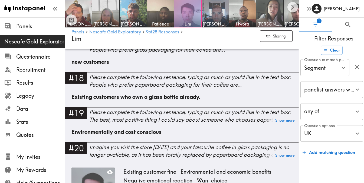
scroll to position [1017, 0]
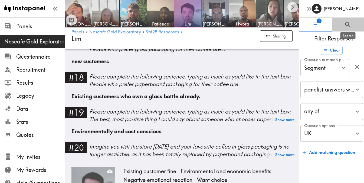
click at [321, 21] on icon "Search" at bounding box center [348, 24] width 7 height 7
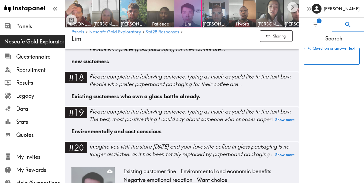
click at [321, 59] on input "Question or answer text" at bounding box center [332, 56] width 56 height 17
type input "light"
click at [321, 59] on input "light" at bounding box center [324, 56] width 40 height 17
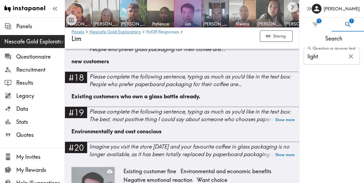
click at [246, 21] on span "Nwora" at bounding box center [242, 24] width 25 height 6
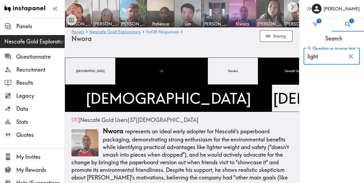
click at [321, 58] on input "light" at bounding box center [324, 56] width 40 height 17
click at [291, 19] on img at bounding box center [297, 13] width 28 height 28
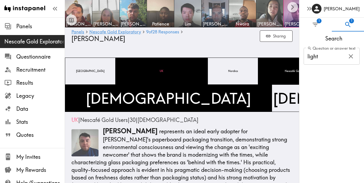
click at [321, 59] on input "light" at bounding box center [324, 56] width 40 height 17
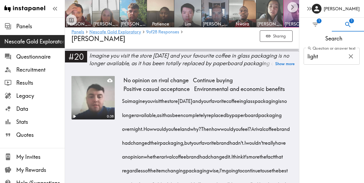
scroll to position [1357, 0]
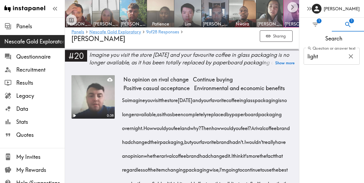
click at [157, 15] on img at bounding box center [161, 13] width 28 height 28
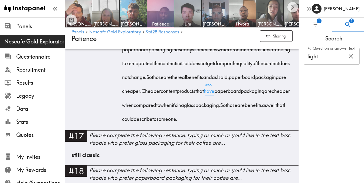
scroll to position [1321, 0]
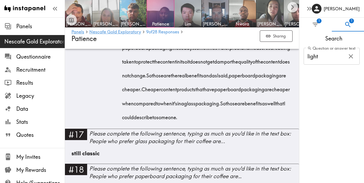
click at [106, 14] on img at bounding box center [106, 13] width 28 height 28
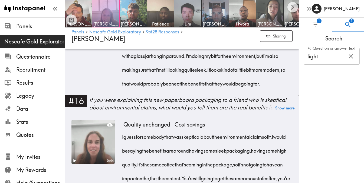
scroll to position [1179, 0]
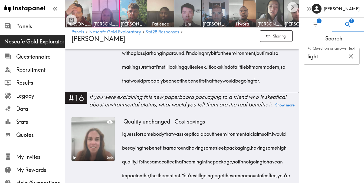
click at [77, 11] on div at bounding box center [71, 14] width 11 height 24
click at [80, 11] on img at bounding box center [78, 13] width 28 height 28
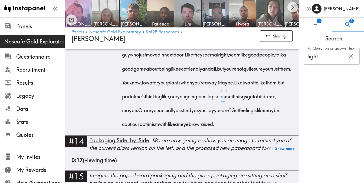
scroll to position [942, 0]
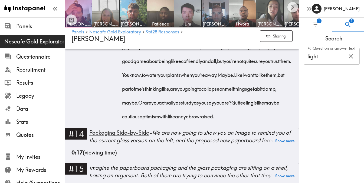
drag, startPoint x: 206, startPoint y: 116, endPoint x: 246, endPoint y: 151, distance: 53.4
click at [246, 122] on div "So if the glass jar is like an old friend that you've known for years, solid, d…" at bounding box center [208, 66] width 169 height 111
copy div "Like I want to like them, but part of me's thinking like, are you going to coll…"
